Goal: Communication & Community: Answer question/provide support

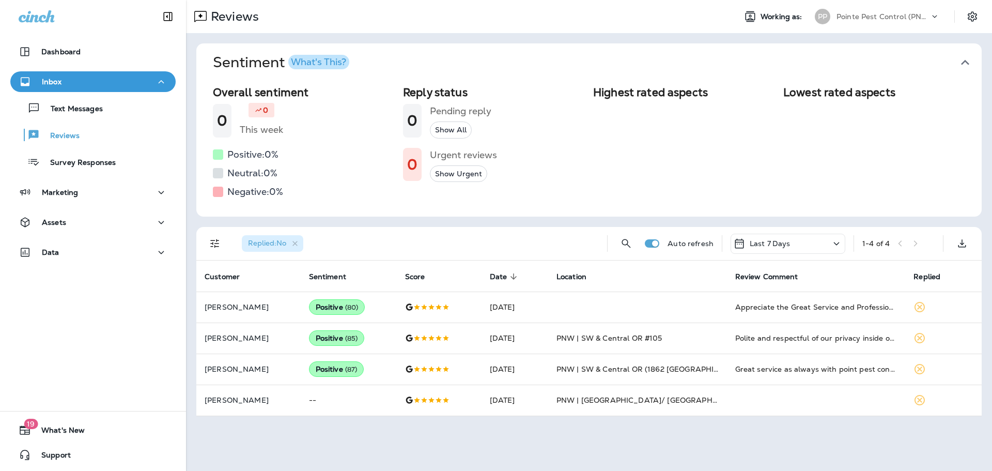
click at [961, 55] on icon "button" at bounding box center [965, 62] width 17 height 17
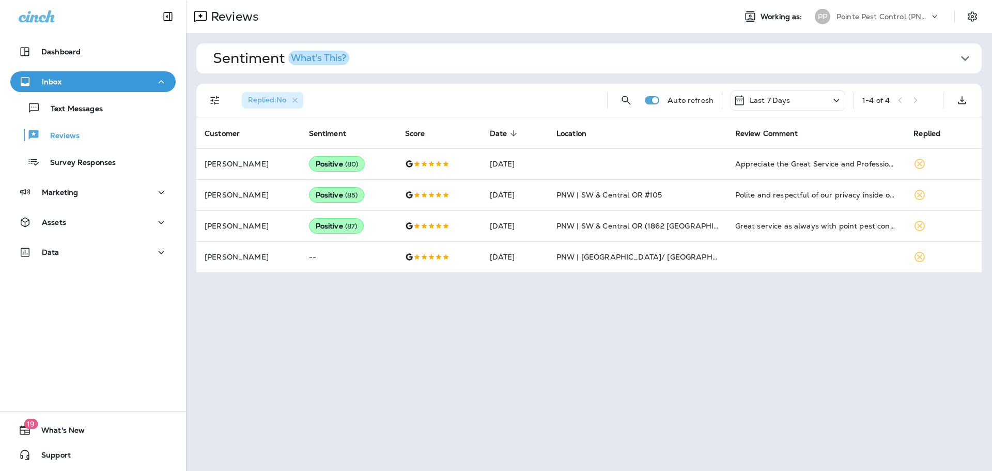
click at [891, 24] on div "Pointe Pest Control (PNW)" at bounding box center [883, 17] width 93 height 16
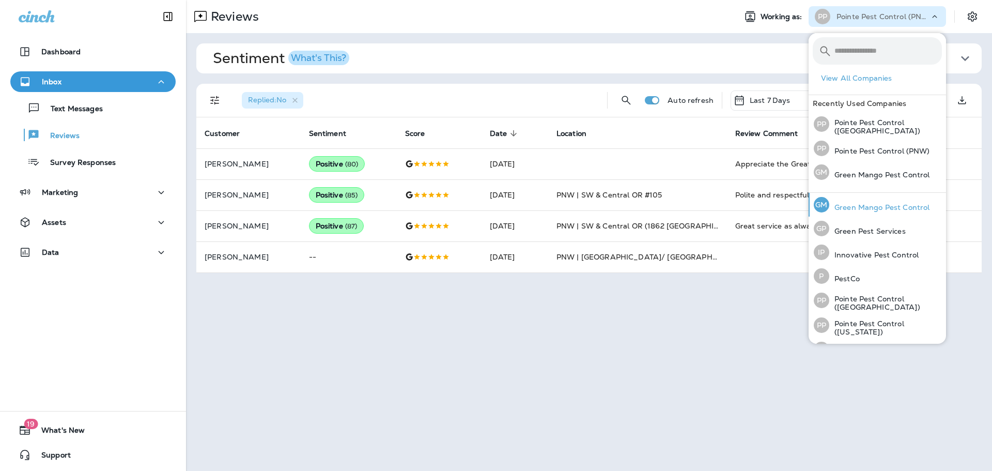
click at [888, 205] on p "Green Mango Pest Control" at bounding box center [879, 207] width 100 height 8
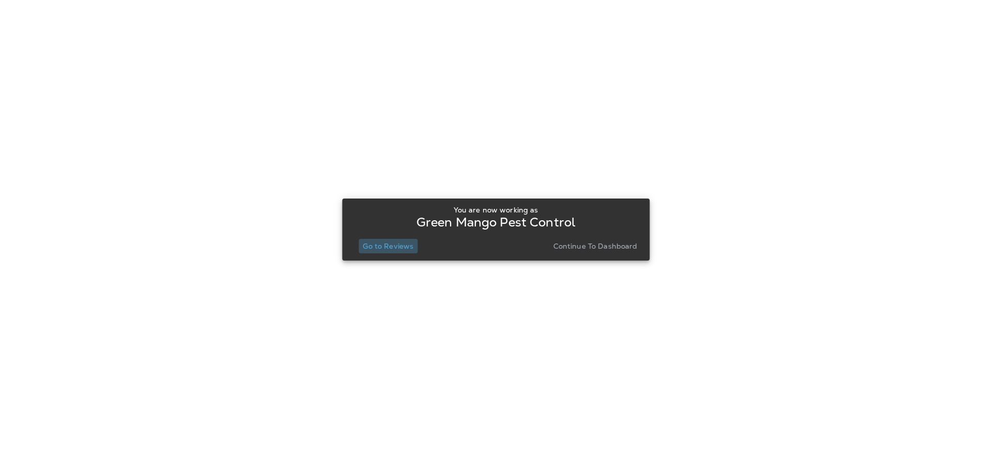
click at [385, 240] on button "Go to Reviews" at bounding box center [388, 246] width 59 height 14
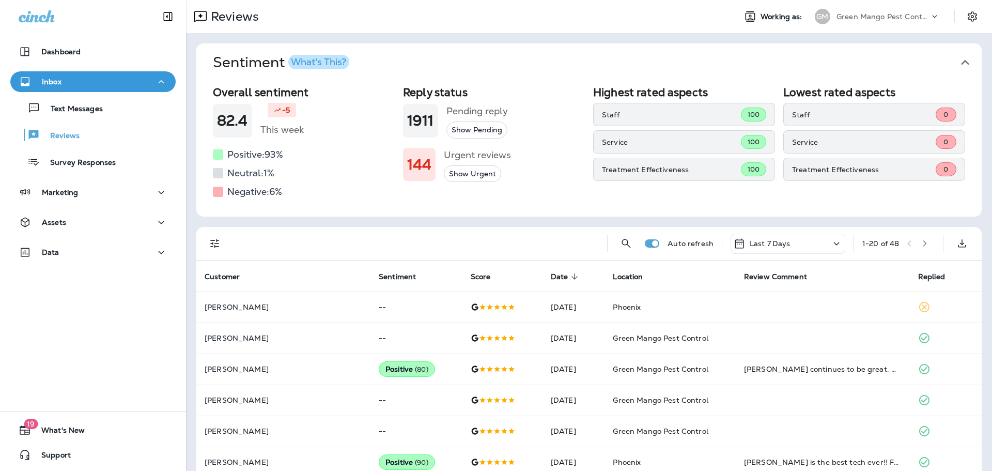
click at [910, 19] on p "Green Mango Pest Control" at bounding box center [883, 16] width 93 height 8
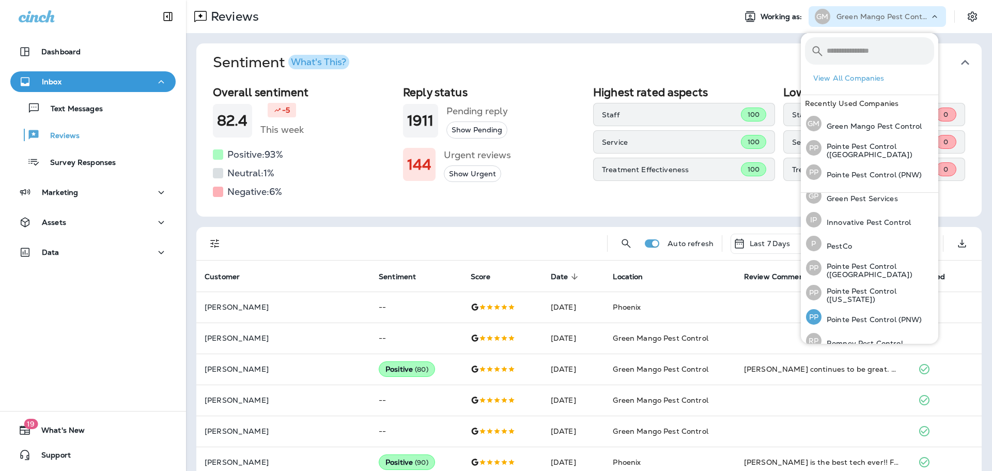
scroll to position [45, 0]
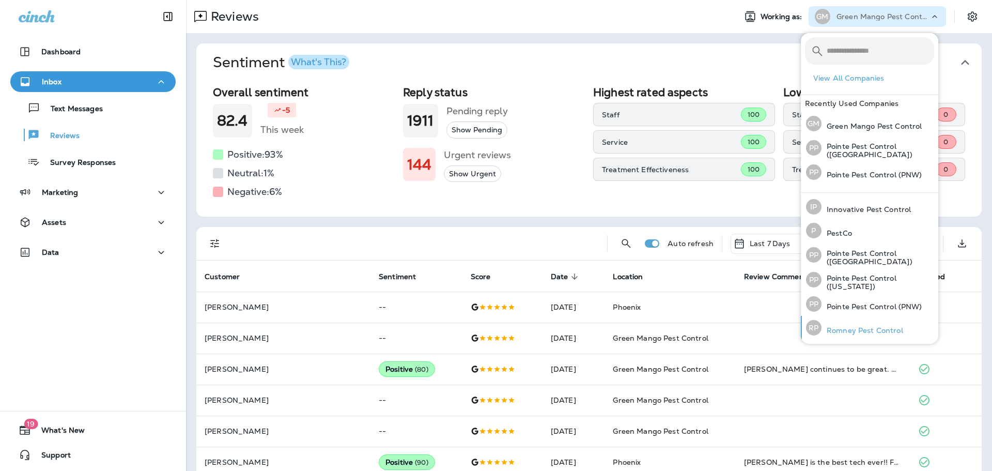
click at [852, 321] on div "[PERSON_NAME] Pest Control" at bounding box center [854, 328] width 105 height 24
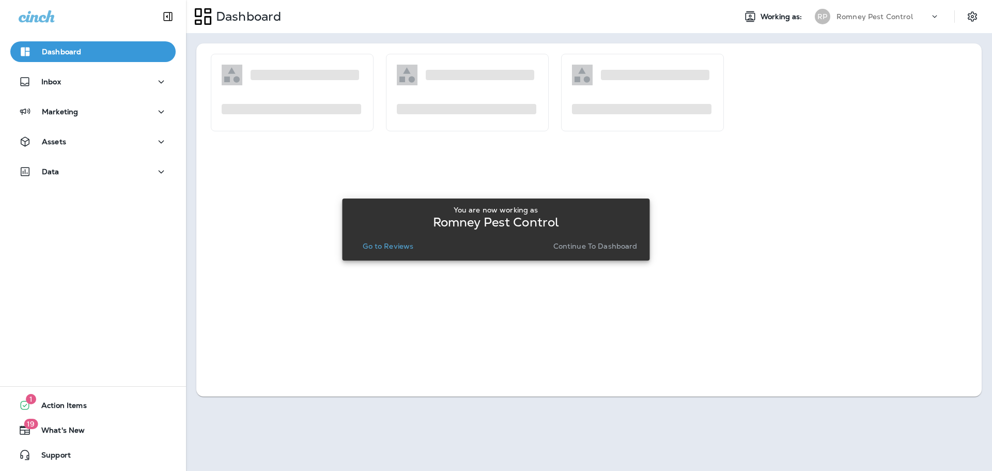
click at [406, 246] on p "Go to Reviews" at bounding box center [388, 246] width 51 height 8
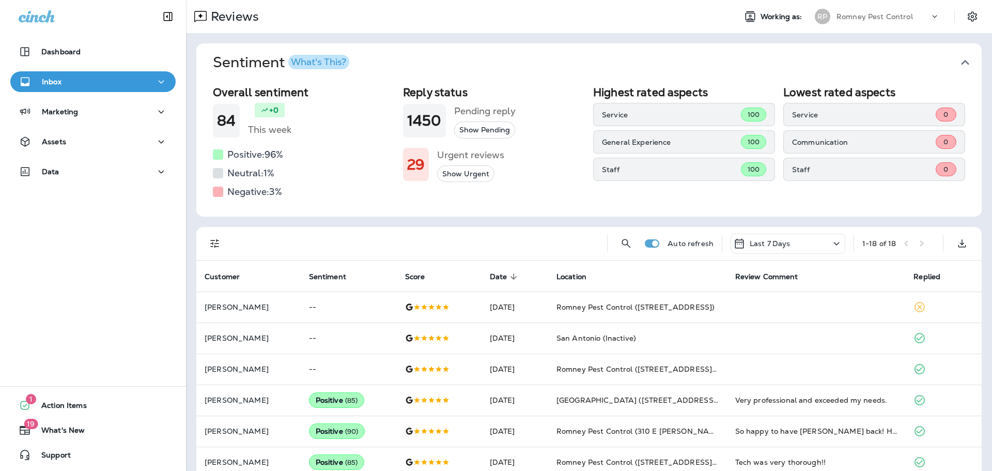
click at [946, 60] on span "Sentiment What's This?" at bounding box center [585, 63] width 744 height 18
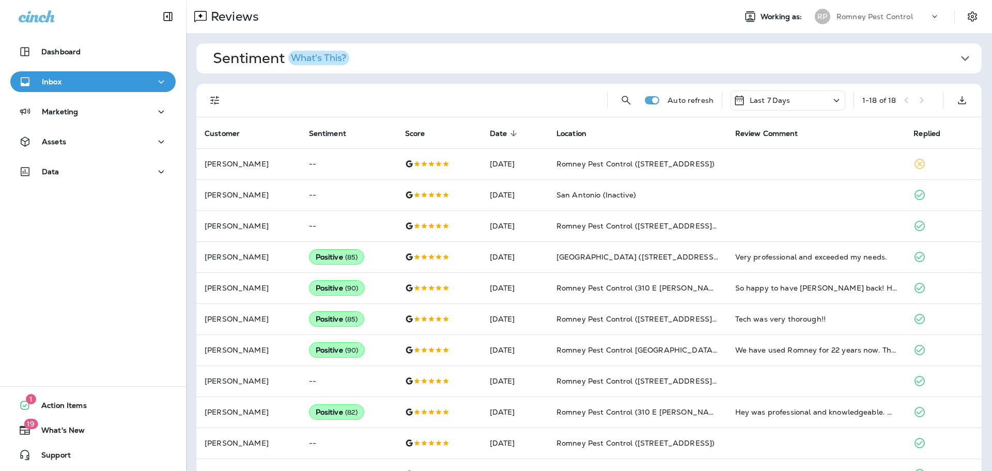
click at [877, 11] on div "Romney Pest Control" at bounding box center [883, 17] width 93 height 16
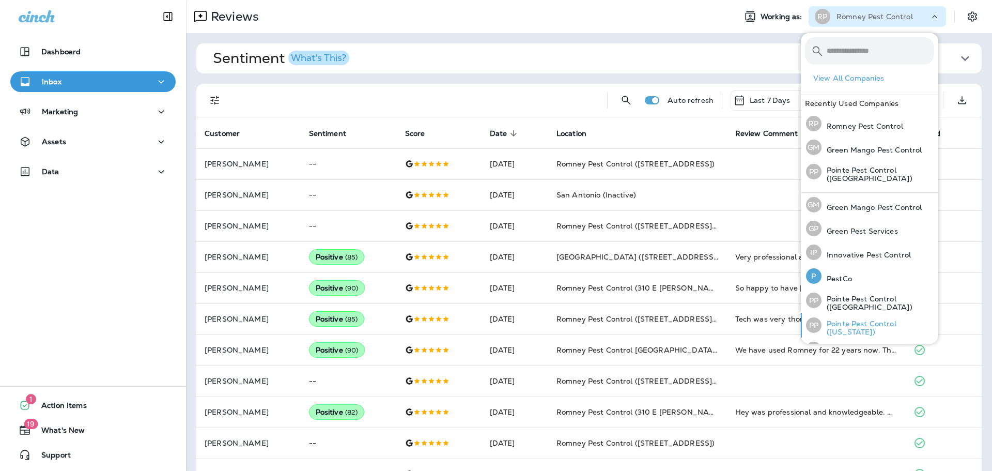
scroll to position [45, 0]
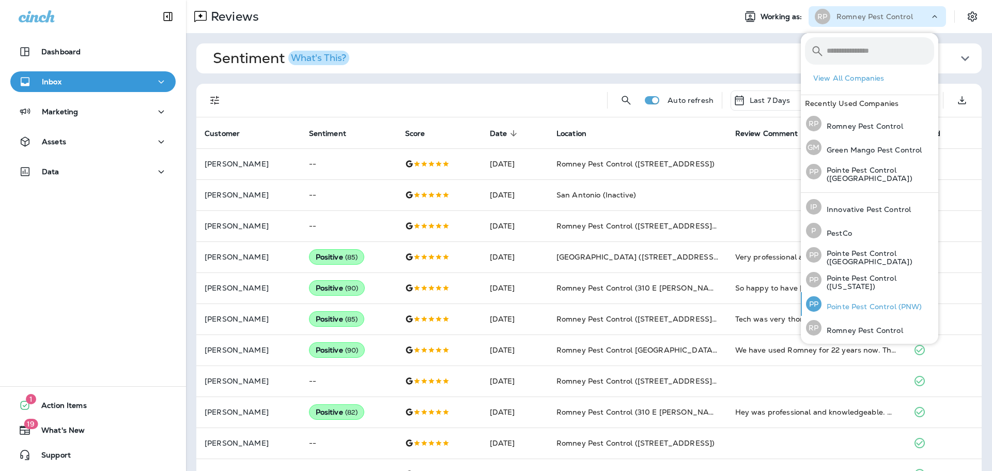
click at [871, 309] on p "Pointe Pest Control (PNW)" at bounding box center [872, 306] width 101 height 8
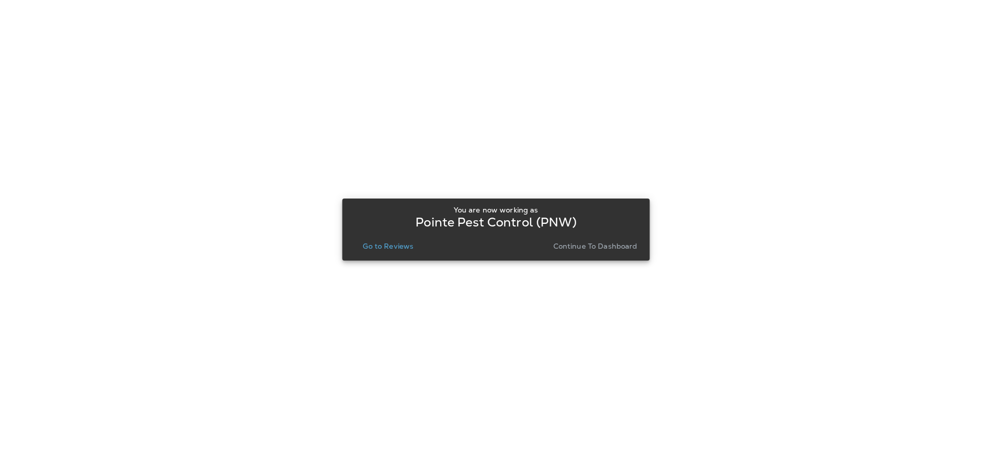
click at [393, 249] on p "Go to Reviews" at bounding box center [388, 246] width 51 height 8
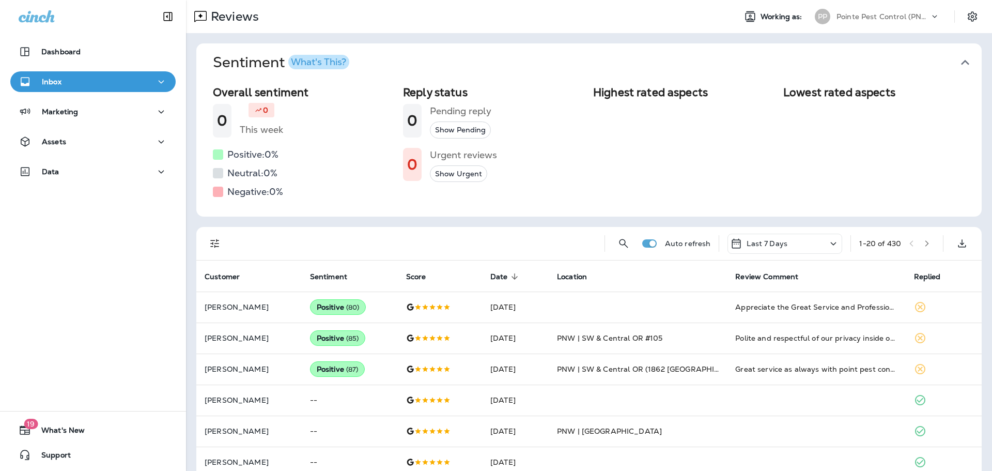
click at [962, 64] on icon "button" at bounding box center [965, 62] width 17 height 17
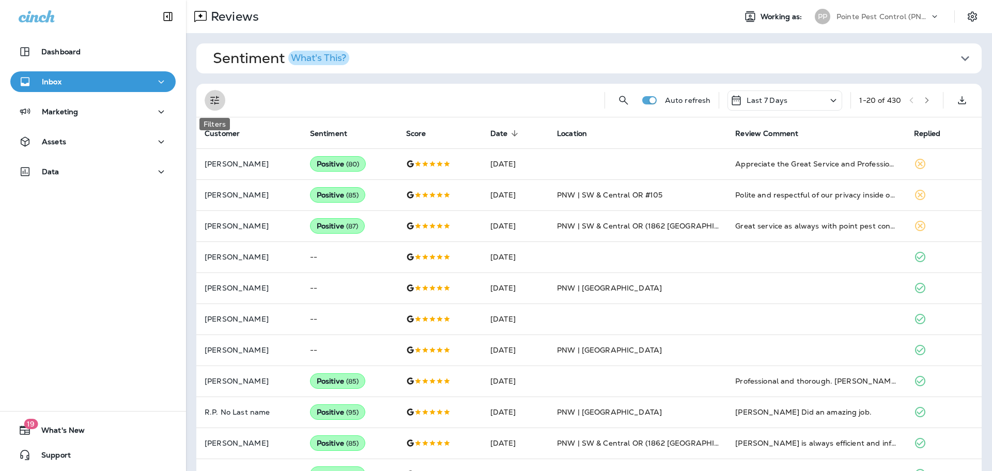
click at [210, 105] on icon "Filters" at bounding box center [215, 100] width 12 height 12
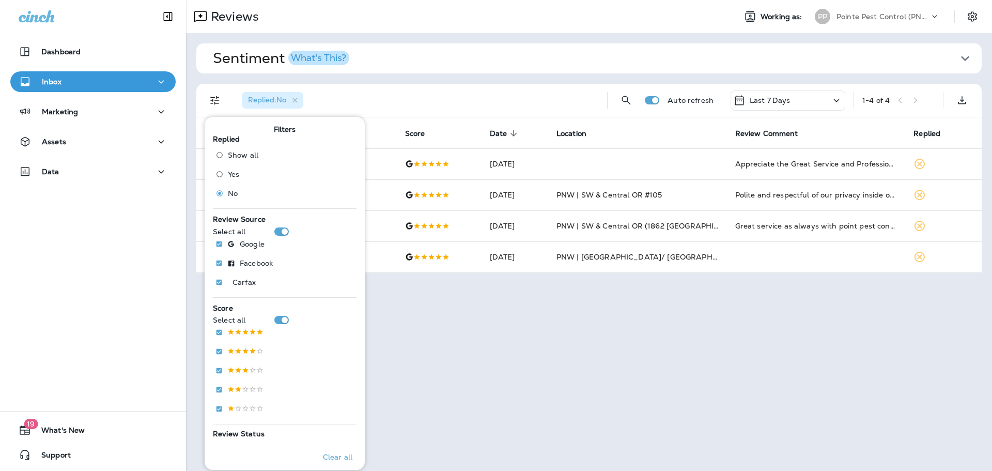
click at [454, 98] on div "Replied : No" at bounding box center [416, 100] width 365 height 33
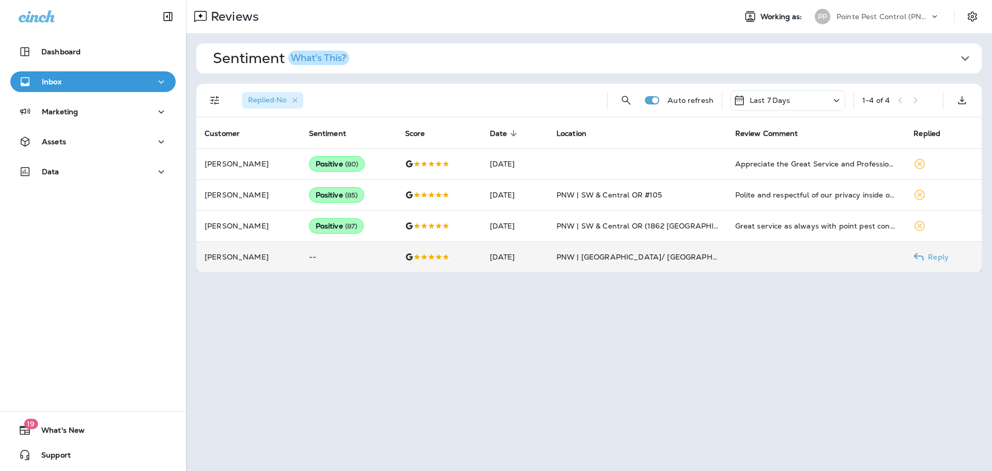
click at [538, 249] on td "[DATE]" at bounding box center [515, 256] width 67 height 31
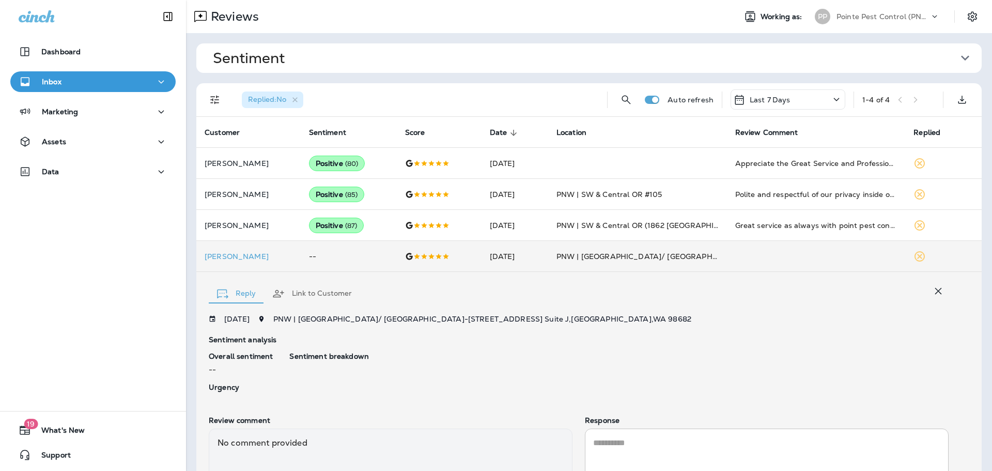
scroll to position [102, 0]
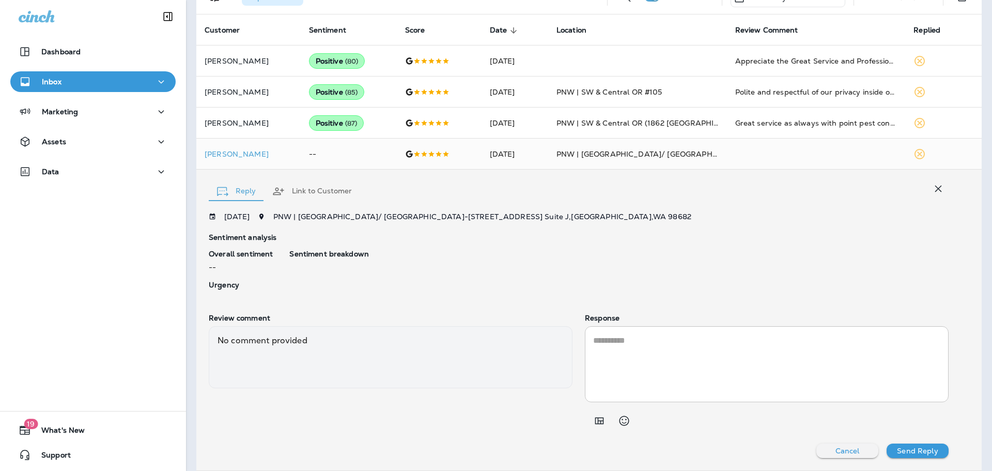
click at [639, 332] on div "* ​" at bounding box center [767, 364] width 364 height 76
paste textarea "**********"
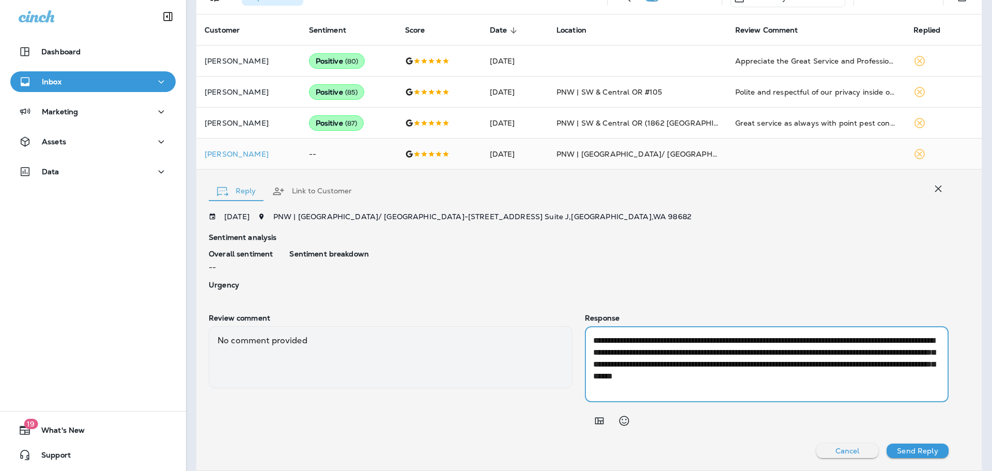
click at [866, 380] on textarea "**********" at bounding box center [765, 363] width 344 height 59
drag, startPoint x: 897, startPoint y: 363, endPoint x: 742, endPoint y: 356, distance: 155.2
click at [742, 356] on textarea "**********" at bounding box center [765, 363] width 344 height 59
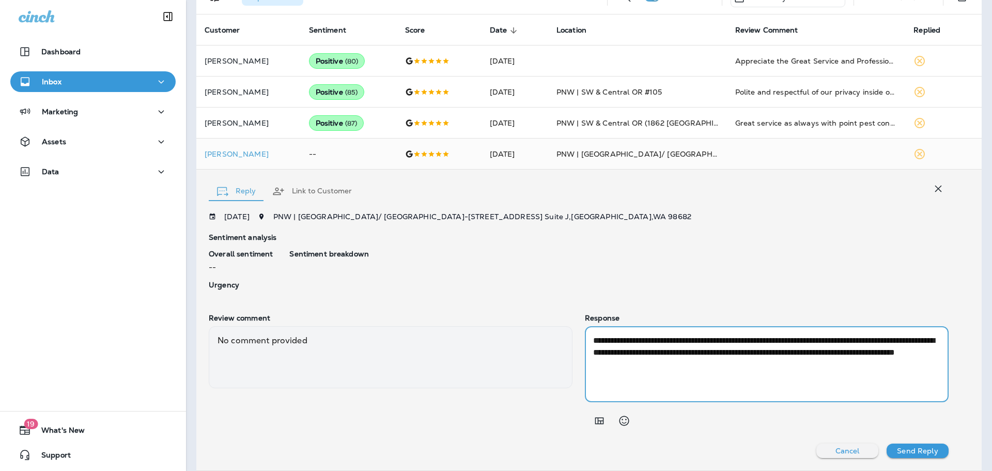
type textarea "**********"
click at [909, 447] on p "Send Reply" at bounding box center [917, 450] width 41 height 8
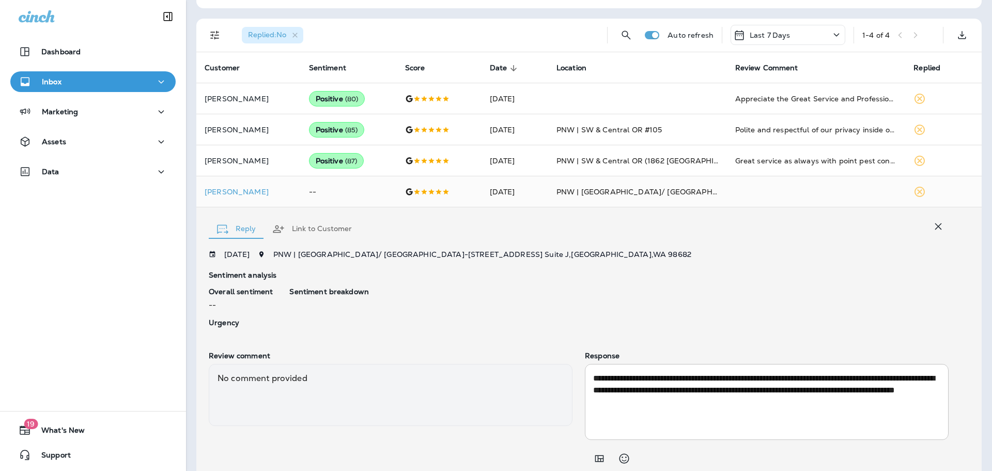
scroll to position [0, 0]
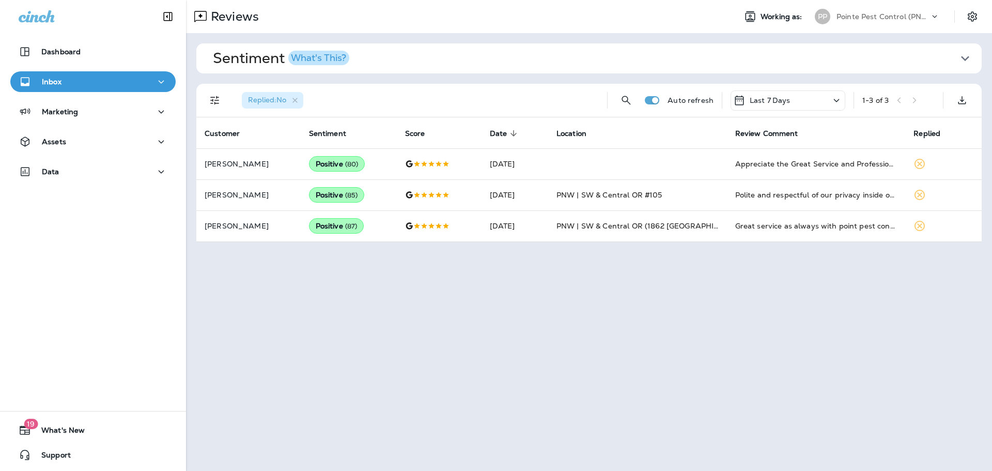
click at [871, 22] on div "Pointe Pest Control (PNW)" at bounding box center [883, 17] width 93 height 16
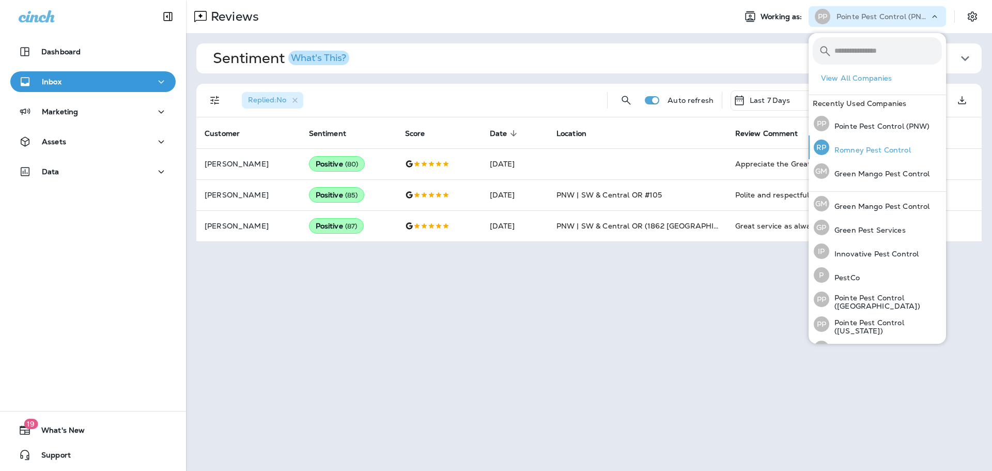
click at [860, 147] on p "Romney Pest Control" at bounding box center [870, 150] width 82 height 8
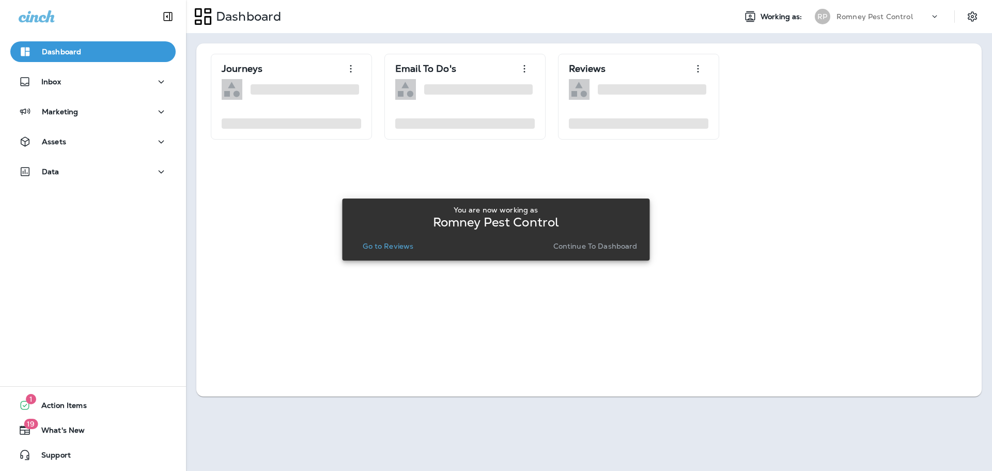
click at [389, 244] on p "Go to Reviews" at bounding box center [388, 246] width 51 height 8
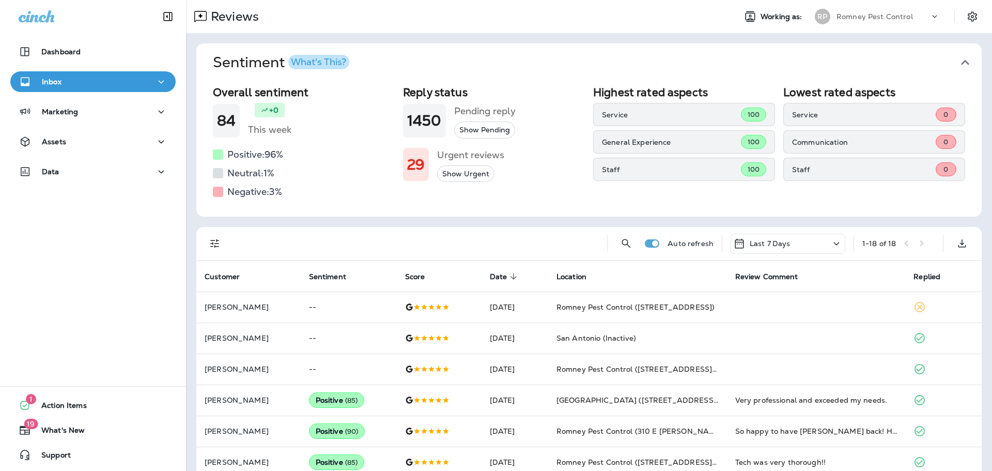
click at [970, 57] on button "Sentiment What's This?" at bounding box center [597, 62] width 785 height 38
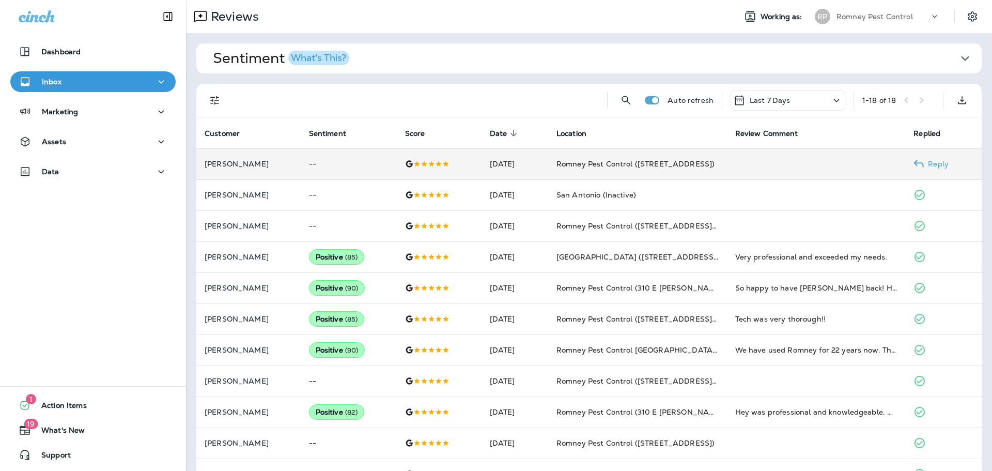
click at [640, 153] on td "Romney Pest Control ([STREET_ADDRESS])" at bounding box center [637, 163] width 179 height 31
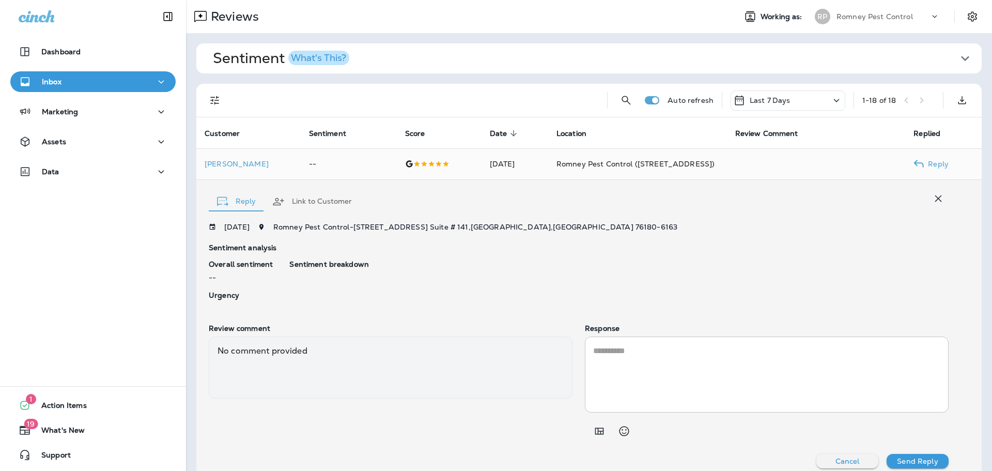
scroll to position [10, 0]
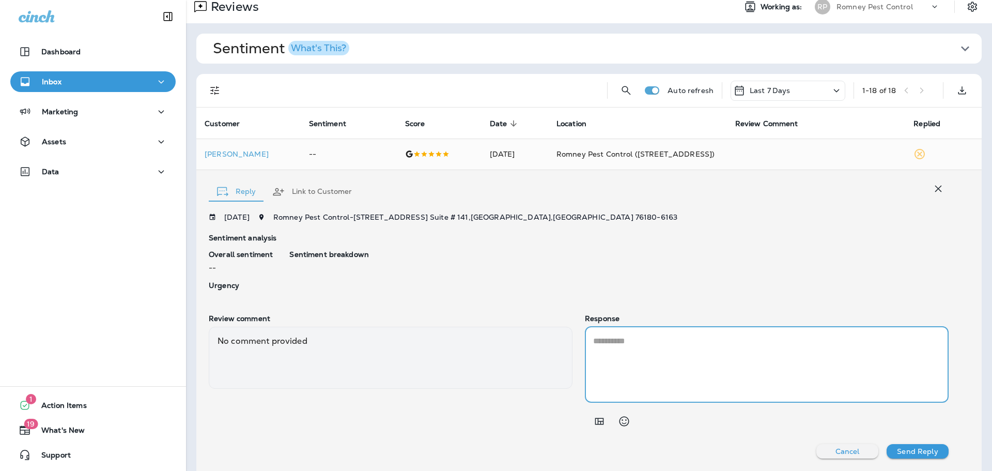
drag, startPoint x: 685, startPoint y: 358, endPoint x: 713, endPoint y: 285, distance: 78.2
click at [685, 358] on textarea at bounding box center [766, 364] width 347 height 59
paste textarea "**********"
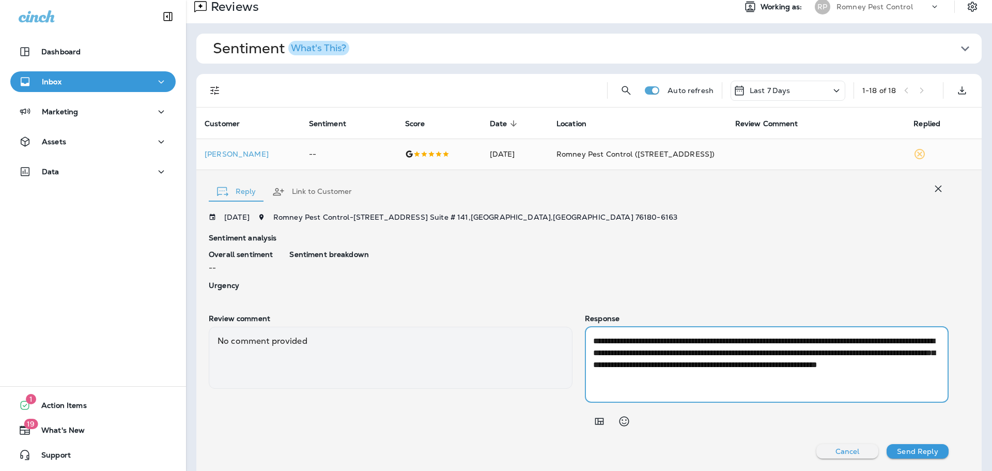
click at [838, 338] on textarea "**********" at bounding box center [765, 364] width 344 height 59
type textarea "**********"
click at [922, 452] on p "Send Reply" at bounding box center [917, 451] width 41 height 8
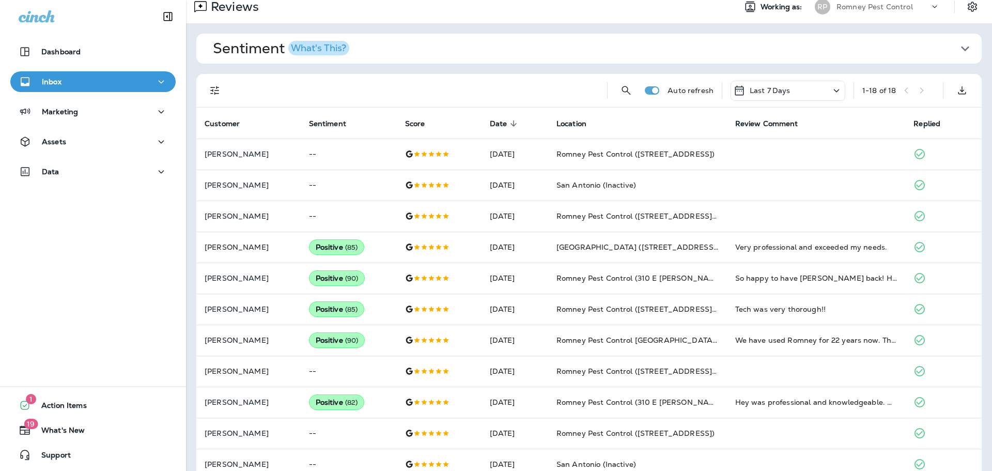
click at [930, 3] on icon at bounding box center [935, 7] width 10 height 10
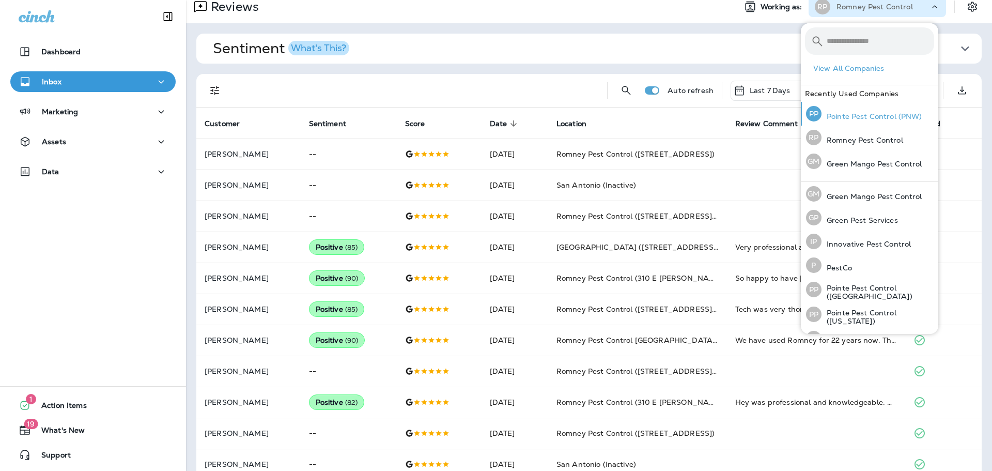
click at [912, 118] on p "Pointe Pest Control (PNW)" at bounding box center [872, 116] width 101 height 8
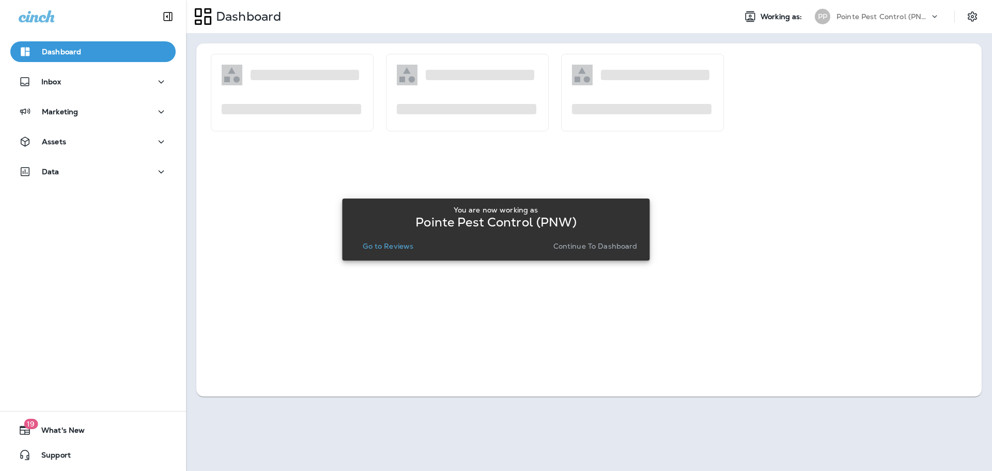
click at [403, 249] on p "Go to Reviews" at bounding box center [388, 246] width 51 height 8
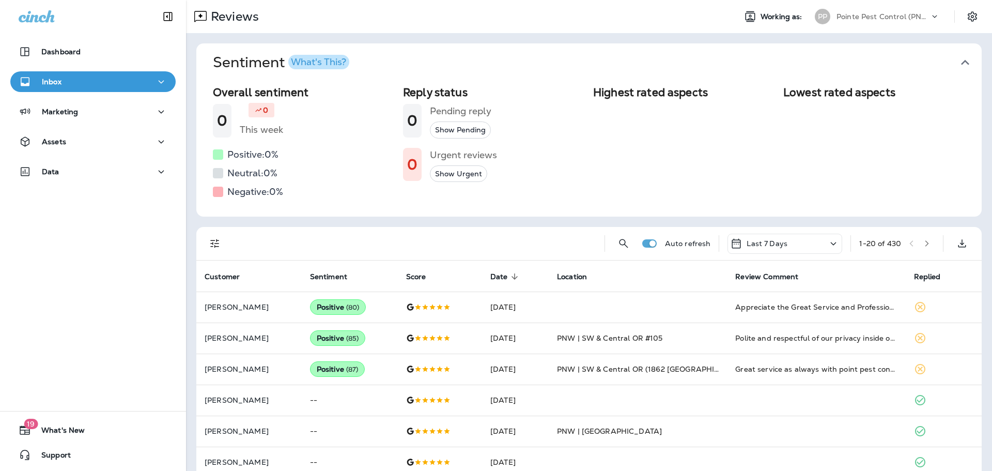
click at [957, 58] on icon "button" at bounding box center [965, 62] width 17 height 17
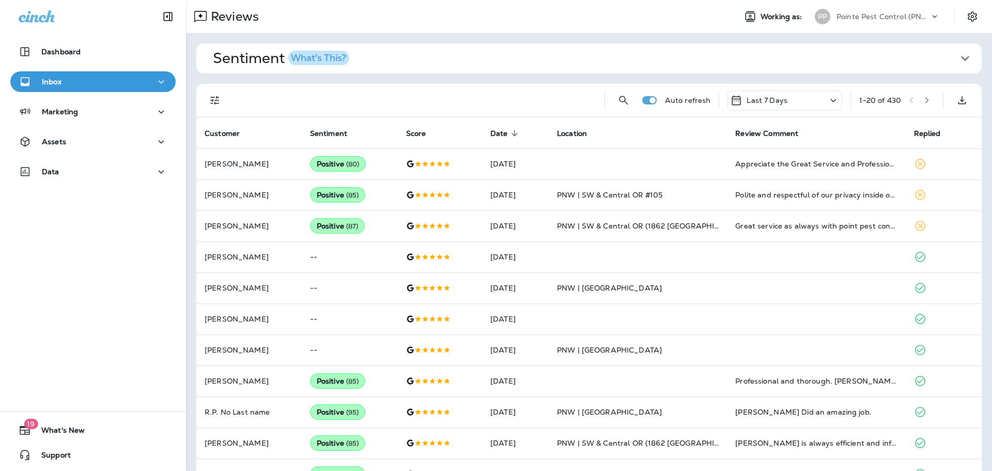
click at [215, 106] on icon "Filters" at bounding box center [215, 100] width 12 height 12
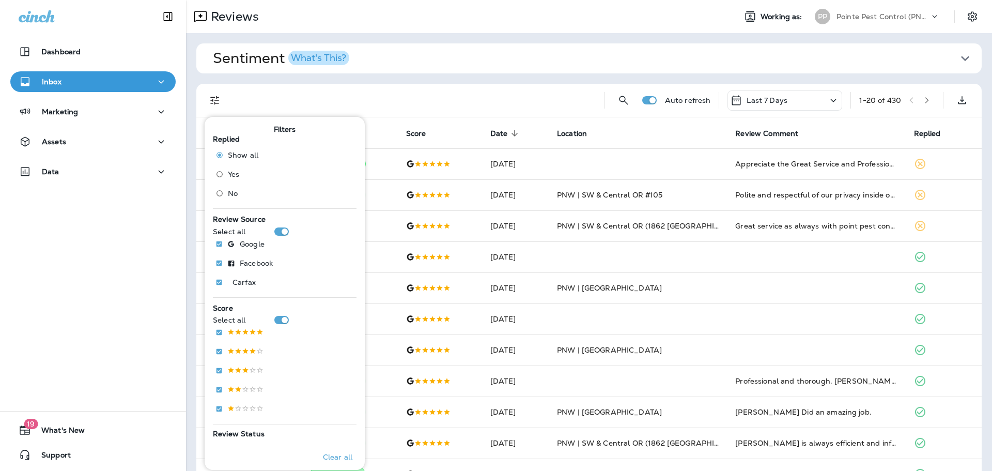
click at [229, 189] on span "No" at bounding box center [233, 193] width 10 height 8
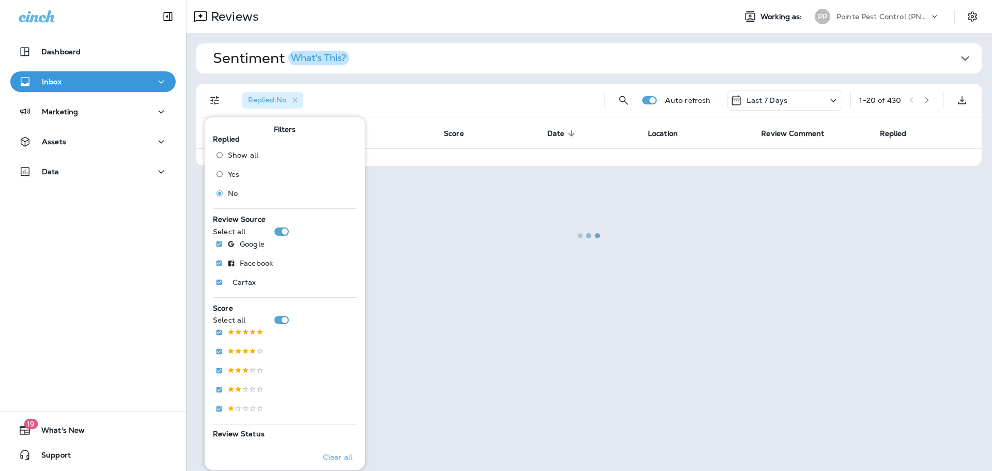
click at [441, 103] on div at bounding box center [589, 235] width 804 height 469
